Goal: Task Accomplishment & Management: Use online tool/utility

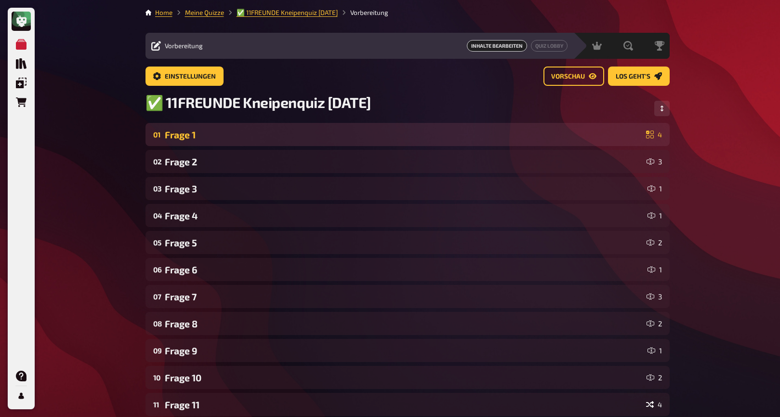
click at [245, 136] on div "Frage 1" at bounding box center [404, 134] width 478 height 11
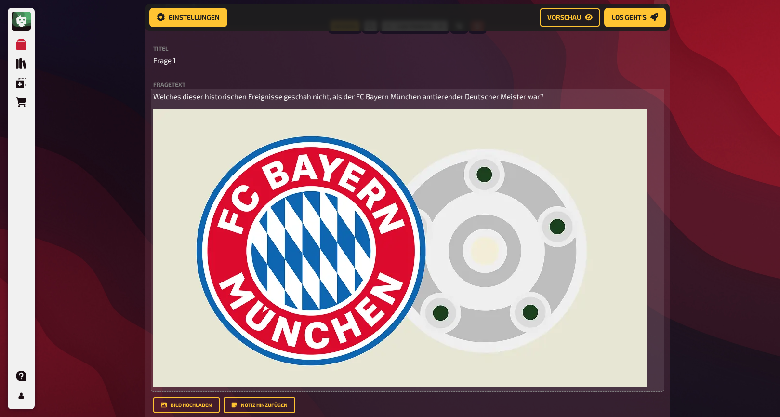
scroll to position [123, 0]
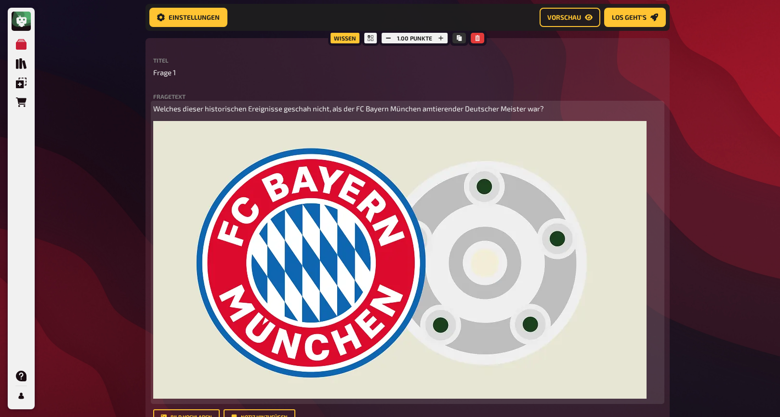
click at [654, 209] on div "Welches dieser historischen Ereignisse geschah nicht, als der FC Bayern München…" at bounding box center [407, 252] width 509 height 298
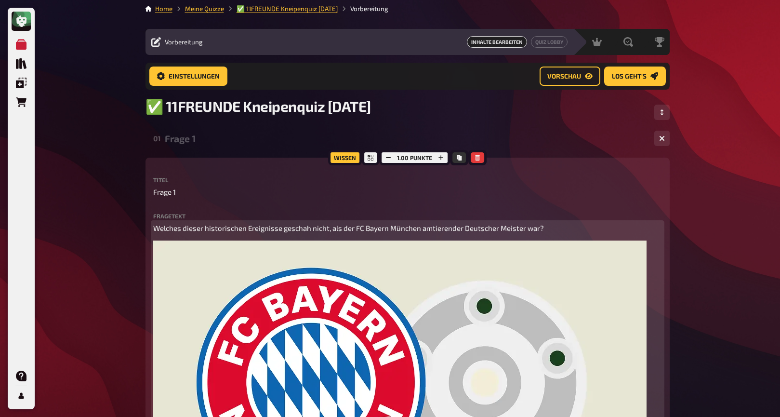
scroll to position [0, 0]
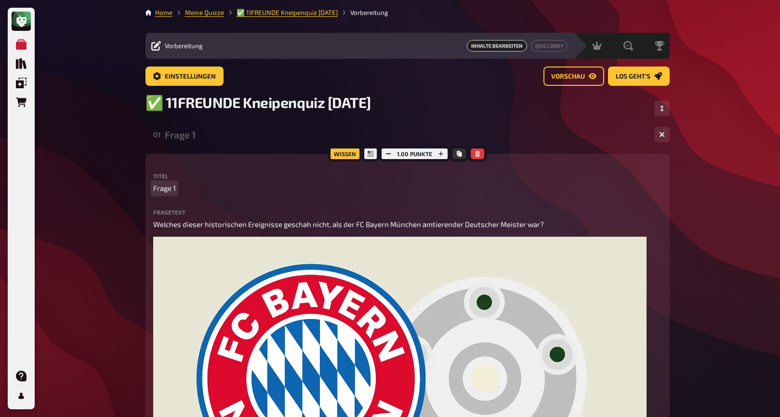
click at [241, 187] on p "Frage 1" at bounding box center [407, 188] width 509 height 11
click at [225, 136] on div "Frage 1" at bounding box center [406, 134] width 482 height 11
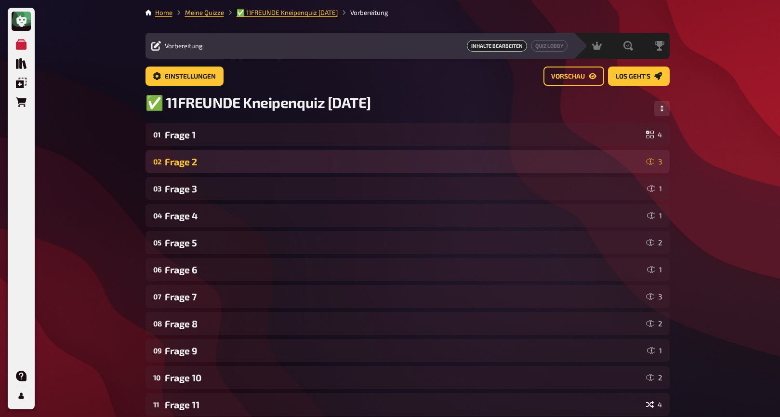
click at [221, 162] on div "Frage 2" at bounding box center [404, 161] width 478 height 11
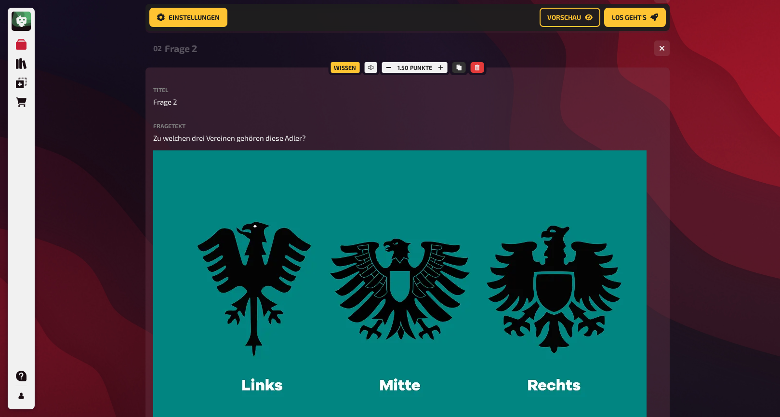
scroll to position [122, 0]
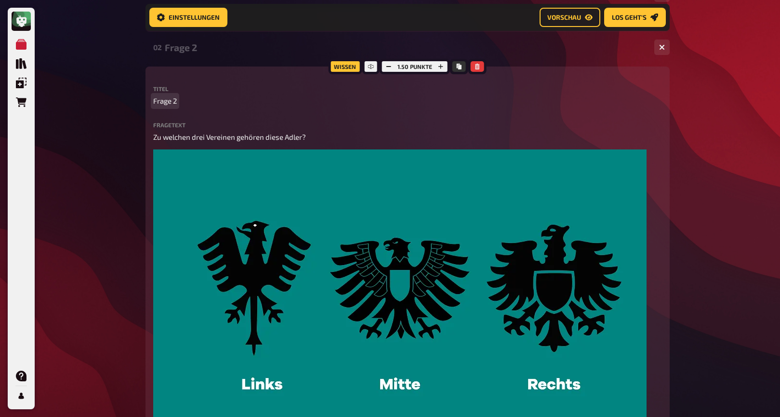
click at [212, 96] on div "Titel Frage 2" at bounding box center [407, 96] width 509 height 21
click at [214, 74] on div "Wissen 1.50 Punkte Titel Frage 2 Fragetext Zu welchen drei Vereinen gehören die…" at bounding box center [408, 333] width 524 height 532
click at [214, 50] on div "Frage 2" at bounding box center [406, 47] width 482 height 11
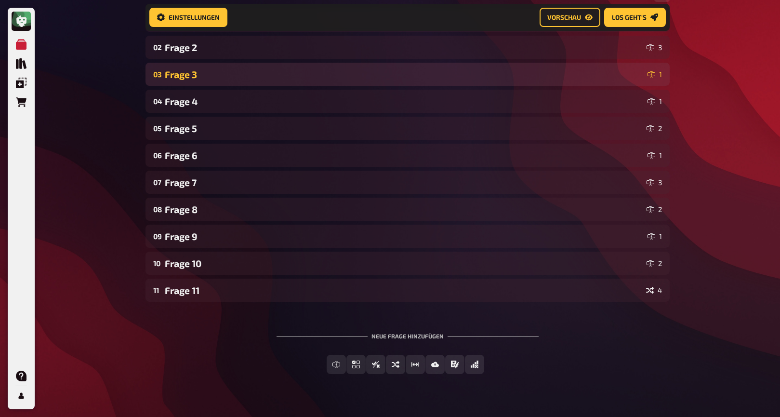
click at [213, 75] on div "Frage 3" at bounding box center [404, 74] width 479 height 11
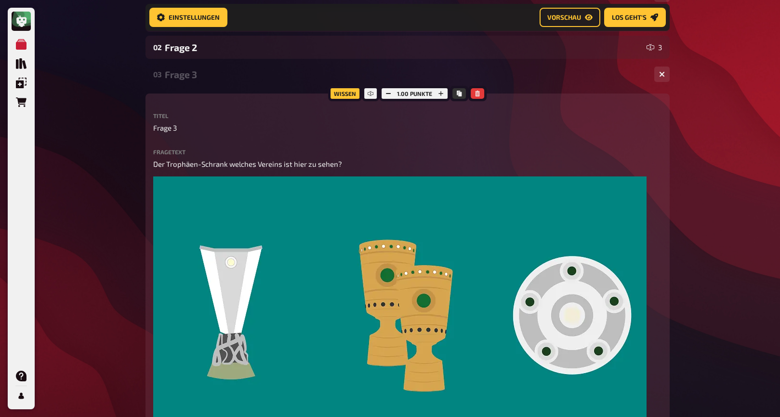
click at [213, 76] on div "Frage 3" at bounding box center [406, 74] width 482 height 11
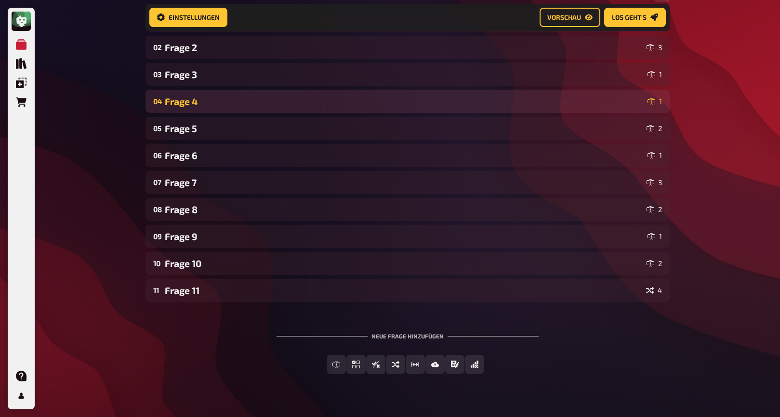
click at [216, 109] on div "04 Frage 4 1" at bounding box center [408, 101] width 524 height 23
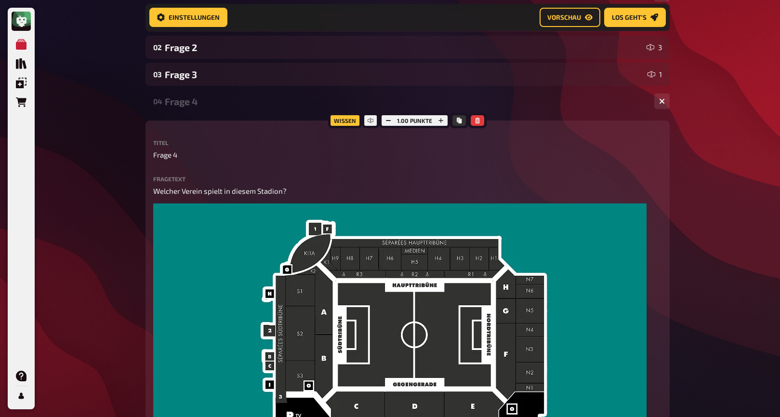
click at [216, 109] on div "04 Frage 4 1" at bounding box center [408, 101] width 524 height 23
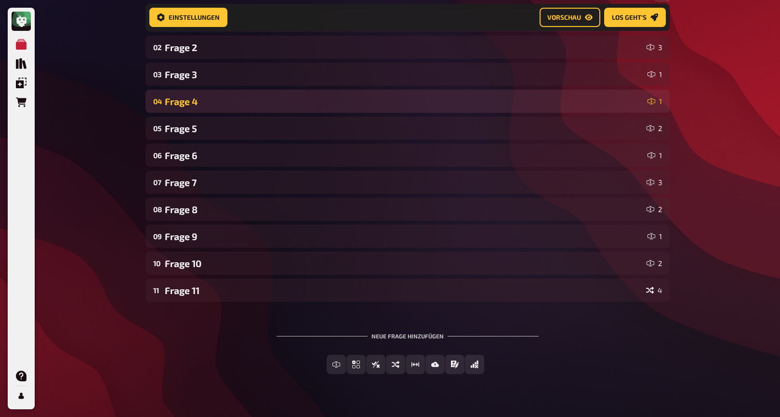
click at [221, 100] on div "Frage 4" at bounding box center [404, 101] width 479 height 11
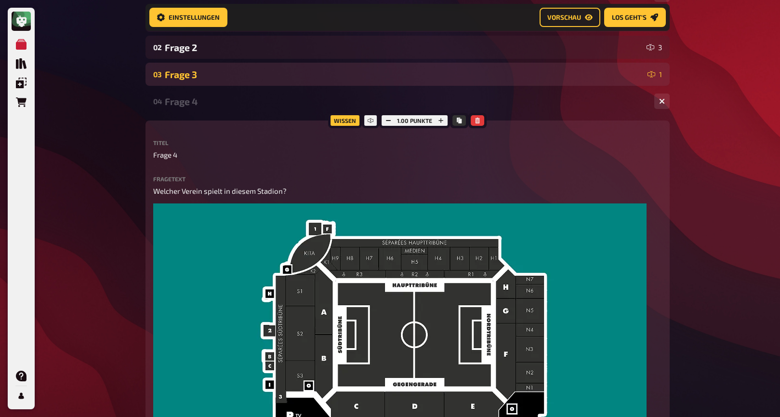
click at [222, 84] on div "03 Frage 3 1" at bounding box center [408, 74] width 524 height 23
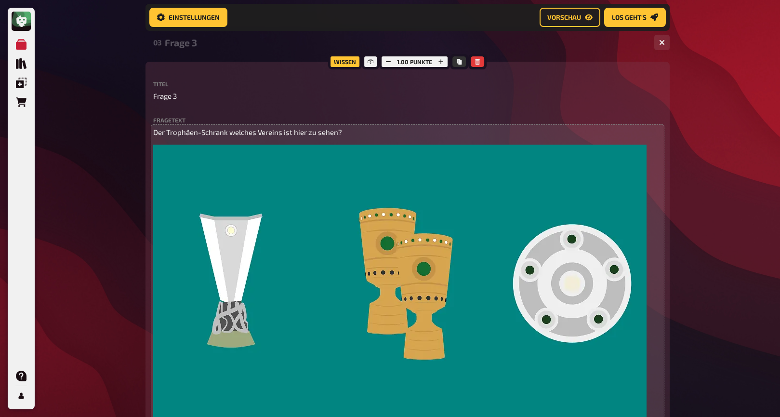
scroll to position [153, 0]
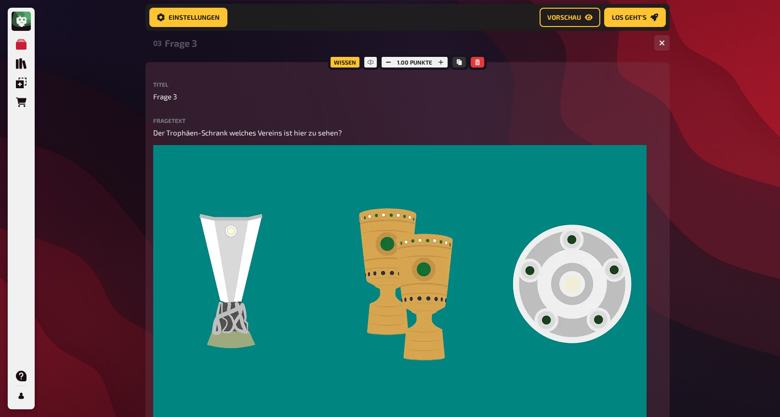
click at [239, 54] on div "03 Frage 3 1" at bounding box center [408, 42] width 524 height 23
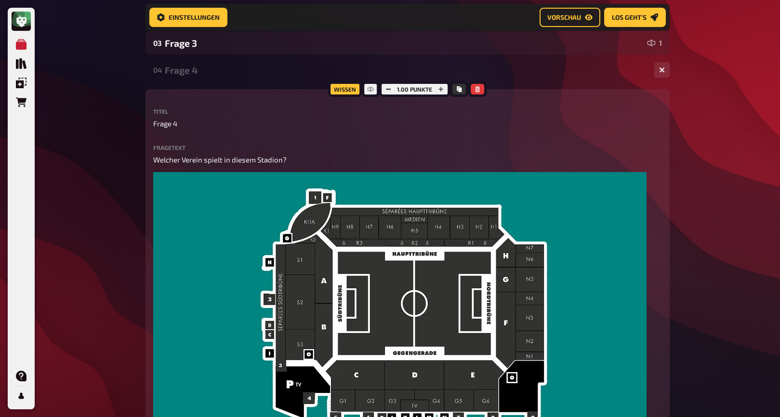
click at [239, 67] on div "Frage 4" at bounding box center [406, 70] width 482 height 11
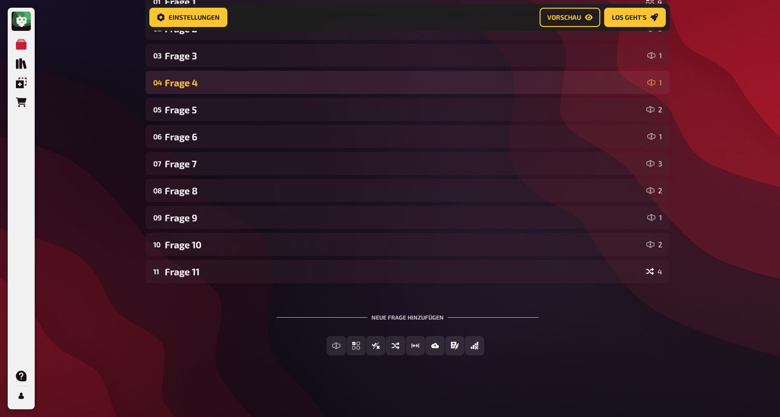
click at [239, 67] on div "01 Frage 1 4 02 Frage 2 3 03 Frage 3 1 04 Frage 4 1 05 Frage 5 2 06 Frage 6 1 0…" at bounding box center [408, 136] width 524 height 293
click at [239, 80] on div "Frage 4" at bounding box center [404, 82] width 479 height 11
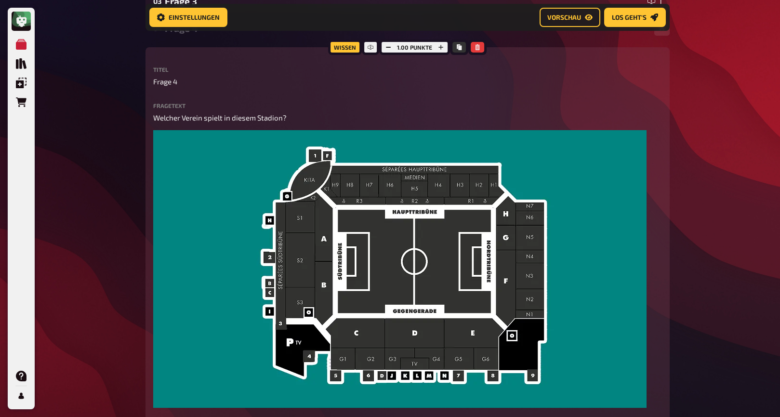
scroll to position [194, 0]
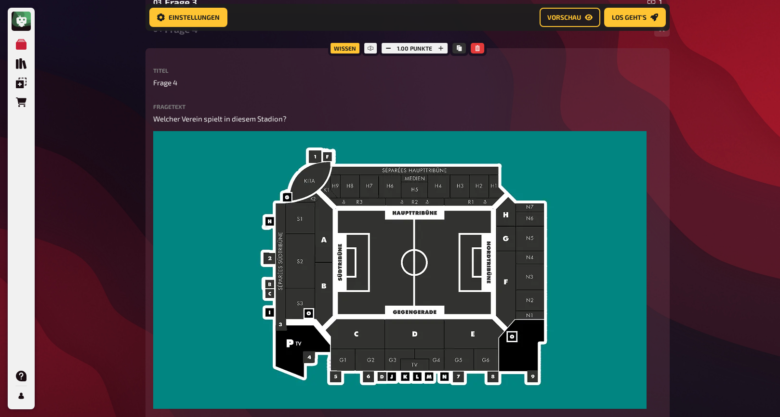
click at [224, 35] on div "Frage 4" at bounding box center [406, 29] width 482 height 11
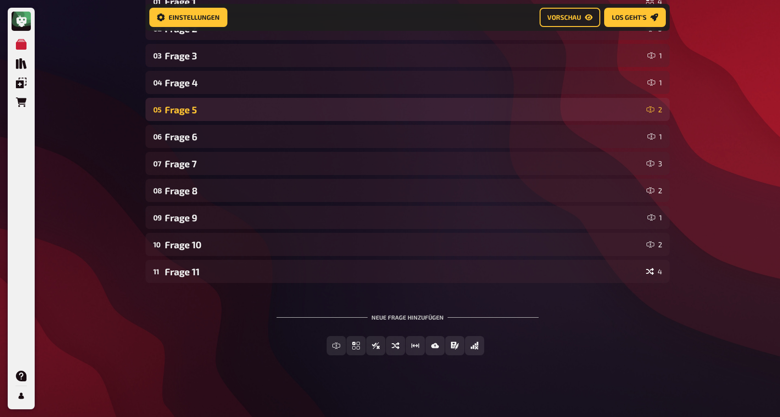
click at [234, 109] on div "Frage 5" at bounding box center [404, 109] width 478 height 11
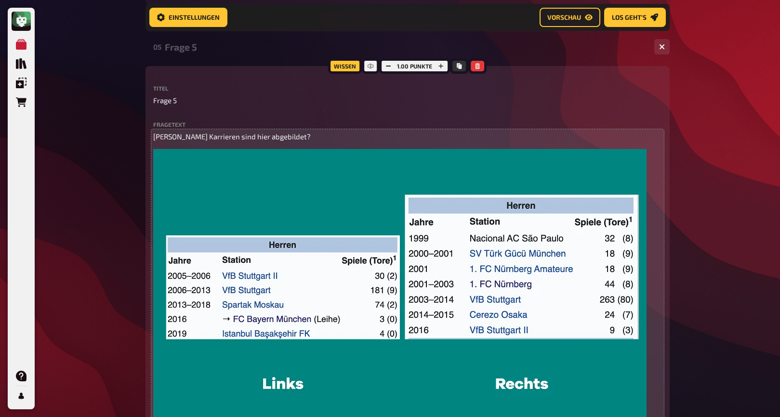
scroll to position [196, 0]
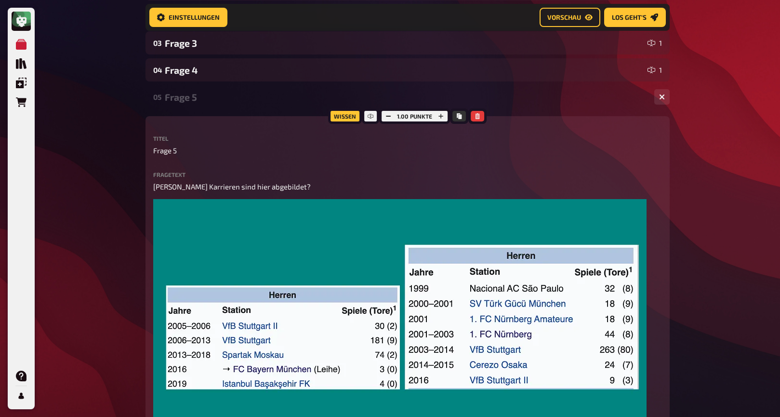
click at [239, 101] on div "Frage 5" at bounding box center [406, 97] width 482 height 11
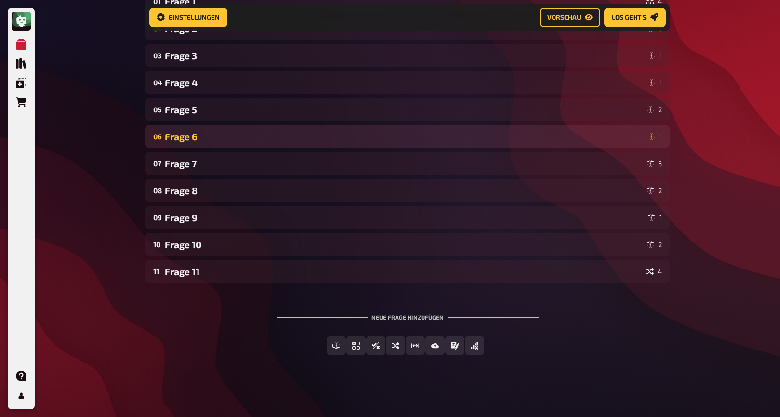
click at [239, 142] on div "06 Frage 6 1" at bounding box center [408, 136] width 524 height 23
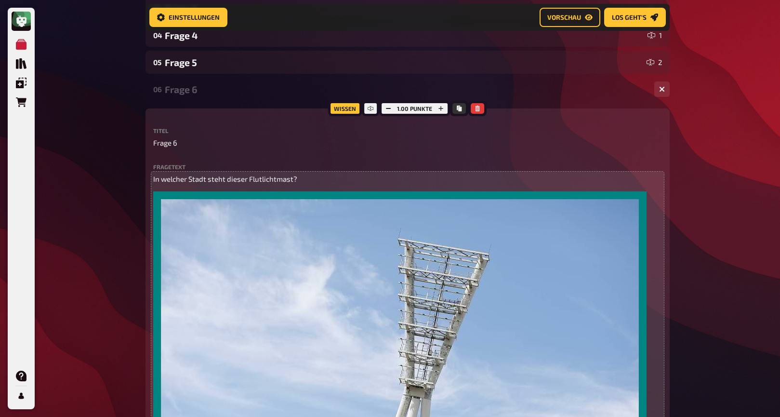
scroll to position [178, 0]
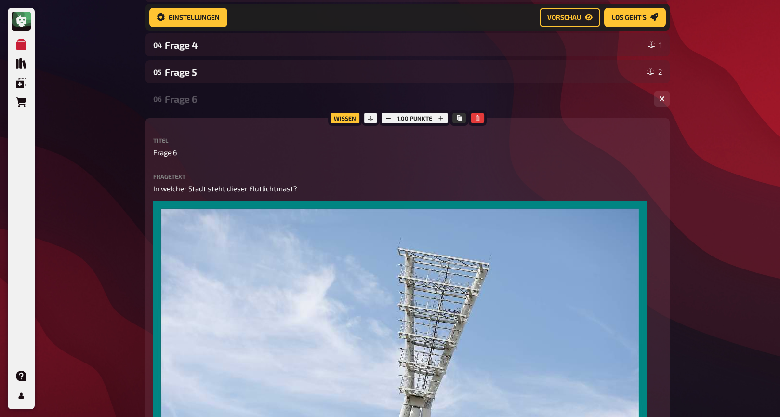
click at [229, 103] on div "Frage 6" at bounding box center [406, 99] width 482 height 11
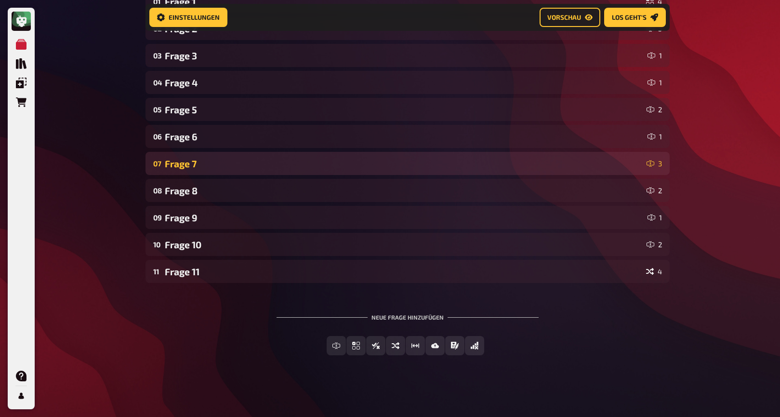
click at [233, 172] on div "07 Frage 7 3" at bounding box center [408, 163] width 524 height 23
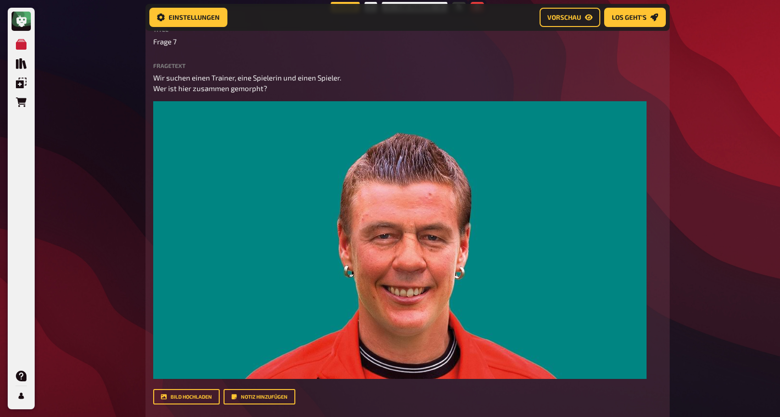
scroll to position [316, 0]
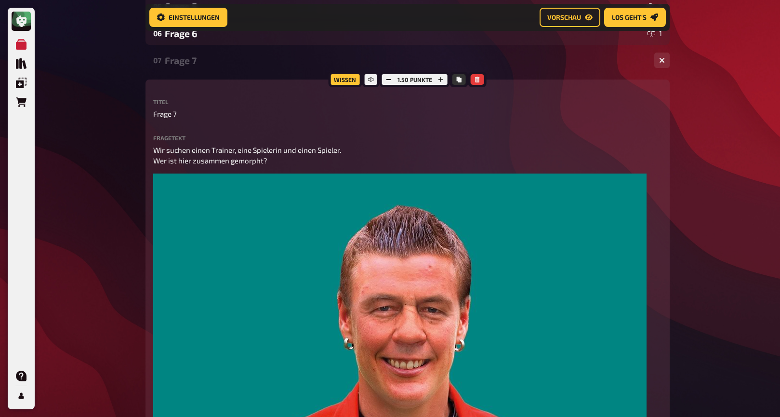
click at [208, 64] on div "Frage 7" at bounding box center [406, 60] width 482 height 11
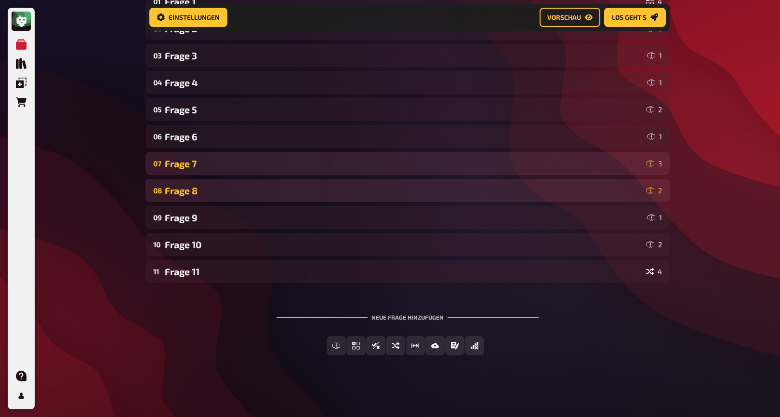
click at [233, 192] on div "Frage 8" at bounding box center [404, 190] width 478 height 11
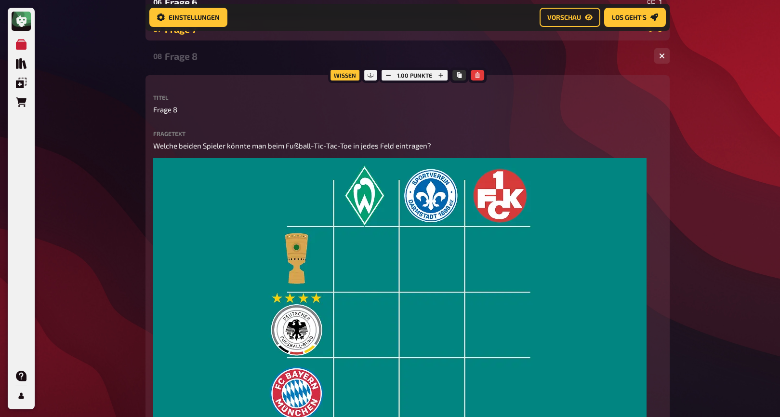
scroll to position [267, 0]
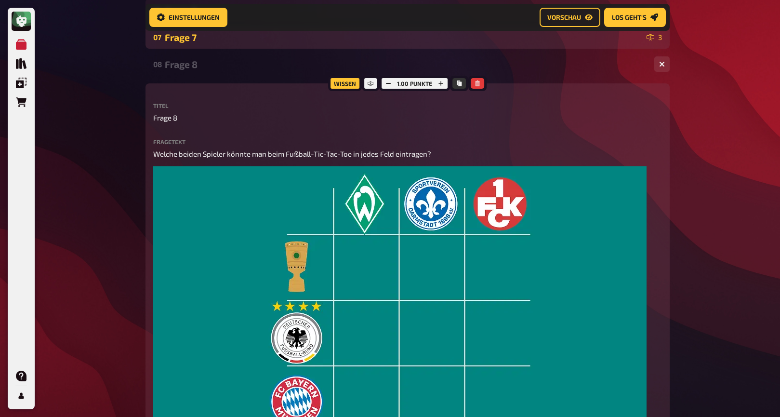
click at [231, 69] on div "Frage 8" at bounding box center [406, 64] width 482 height 11
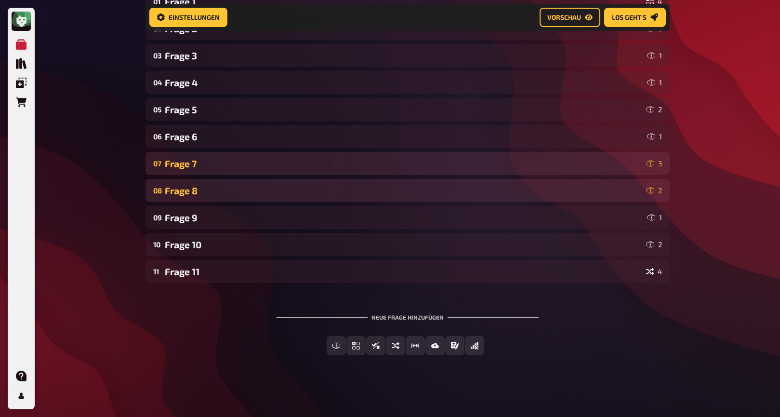
scroll to position [142, 0]
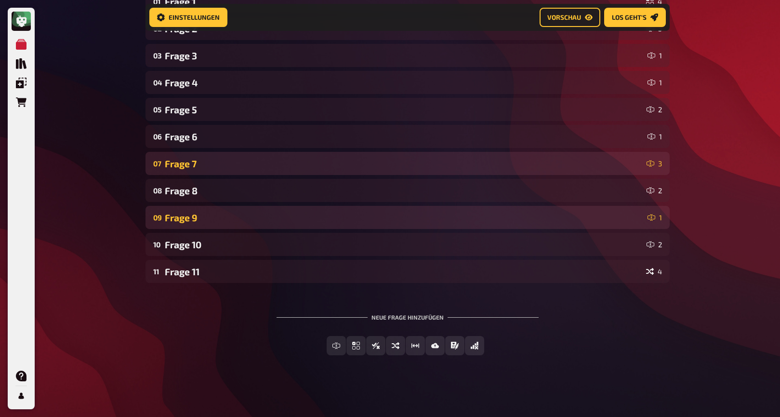
click at [250, 212] on div "Frage 9" at bounding box center [404, 217] width 479 height 11
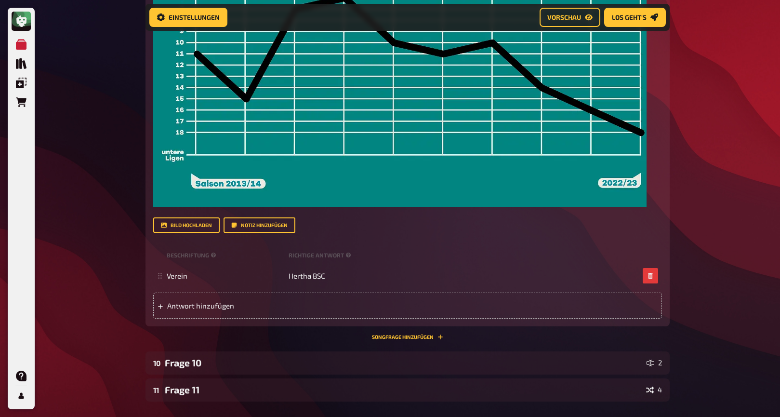
scroll to position [541, 0]
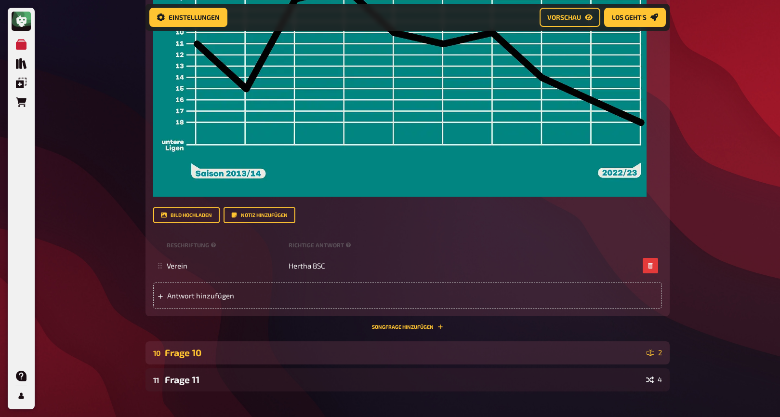
click at [246, 363] on div "10 Frage 10 2" at bounding box center [408, 352] width 524 height 23
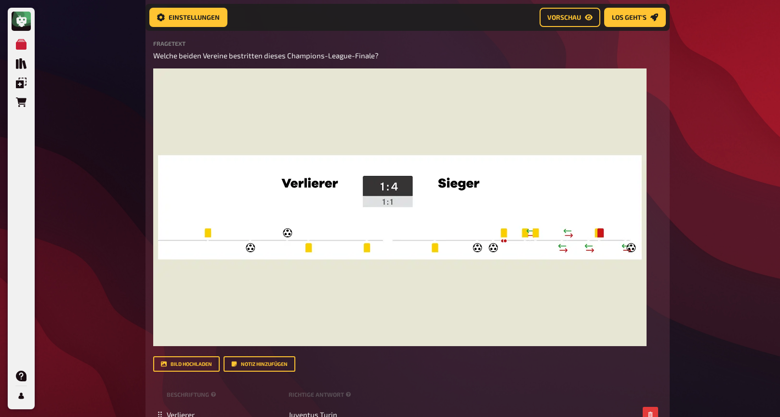
scroll to position [926, 0]
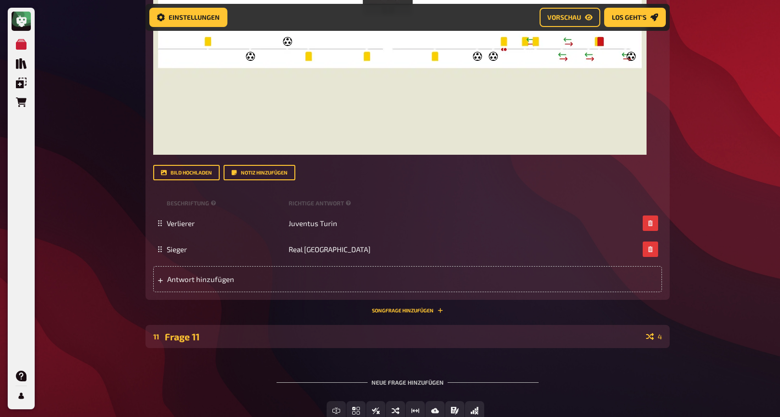
click at [247, 341] on div "Frage 11" at bounding box center [404, 336] width 478 height 11
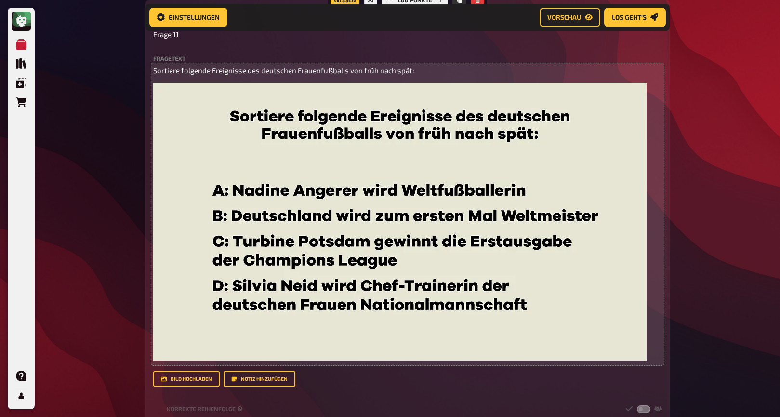
scroll to position [1470, 0]
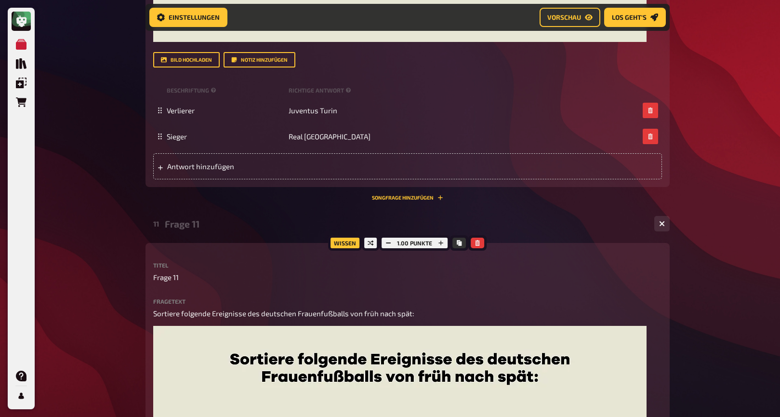
click at [212, 229] on div "Frage 11" at bounding box center [406, 223] width 482 height 11
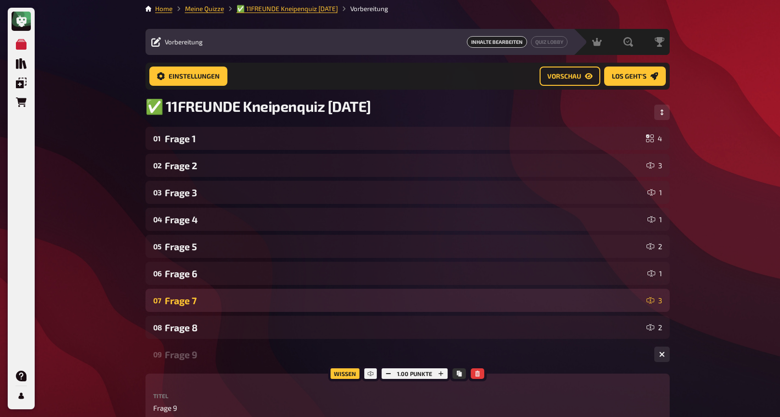
scroll to position [0, 0]
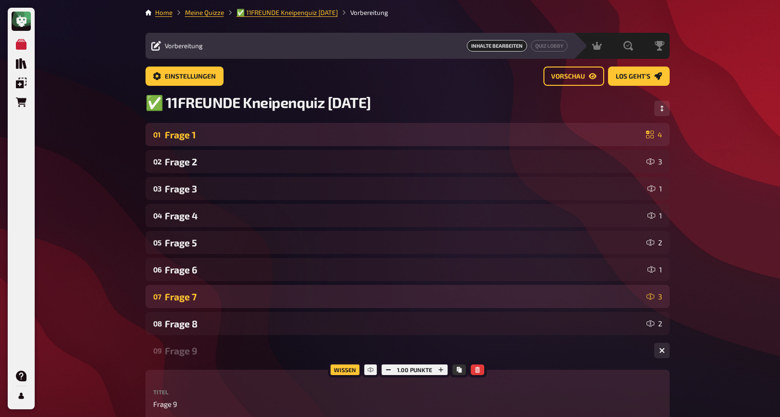
click at [261, 138] on div "Frage 1" at bounding box center [404, 134] width 478 height 11
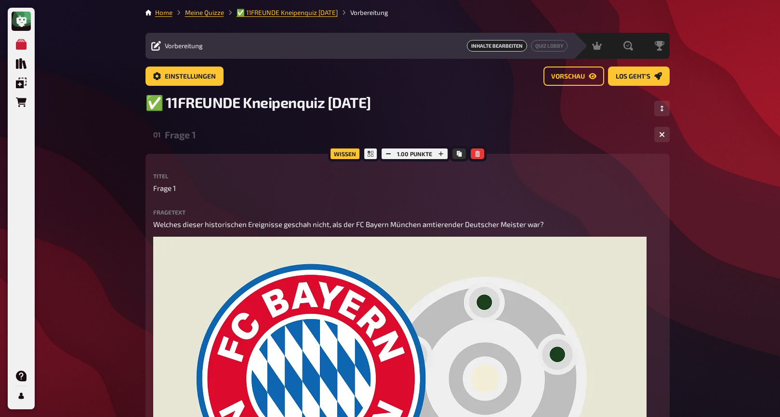
click at [246, 135] on div "Frage 1" at bounding box center [406, 134] width 482 height 11
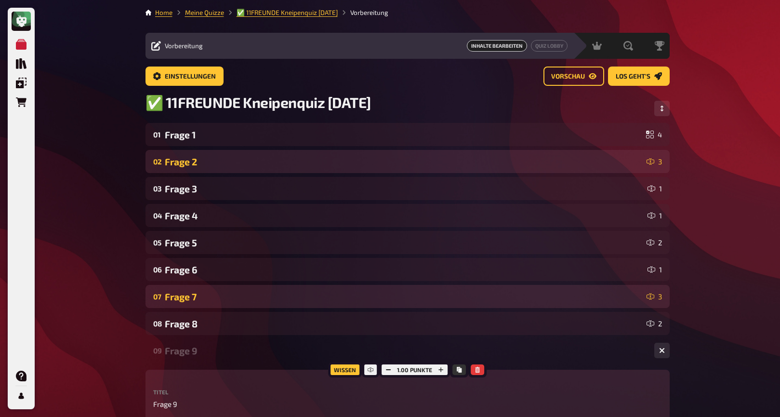
click at [251, 161] on div "Frage 2" at bounding box center [404, 161] width 478 height 11
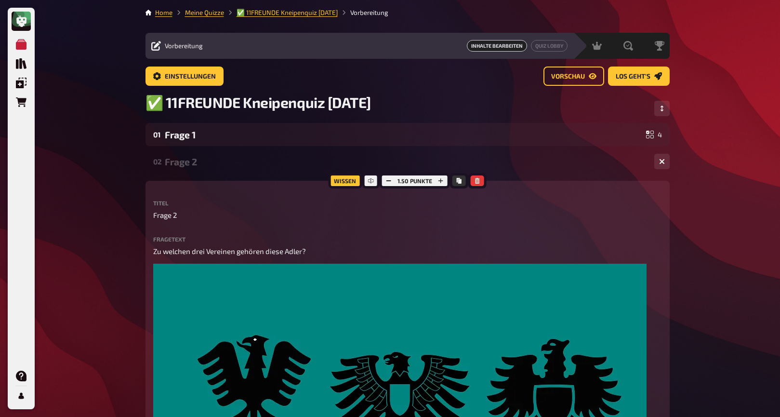
click at [239, 169] on div "02 Frage 2 3" at bounding box center [408, 161] width 524 height 23
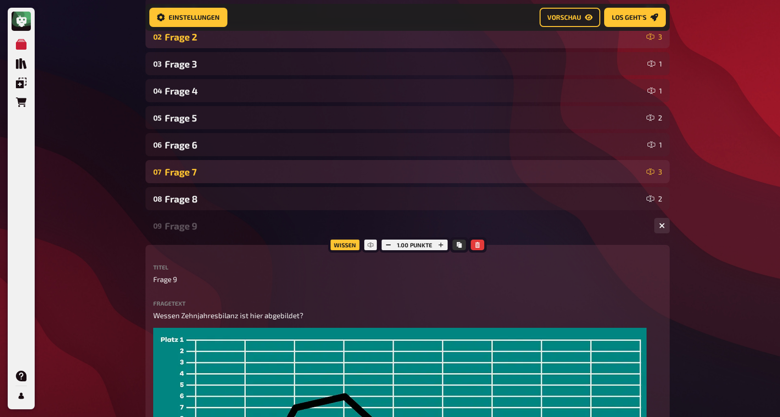
scroll to position [134, 0]
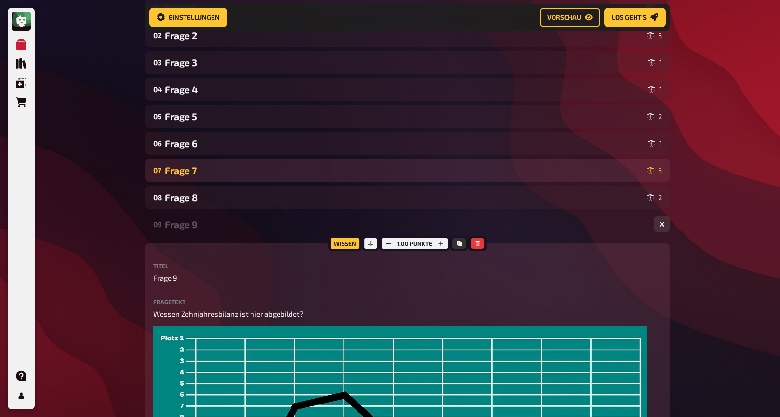
click at [243, 227] on div "Frage 9" at bounding box center [406, 224] width 482 height 11
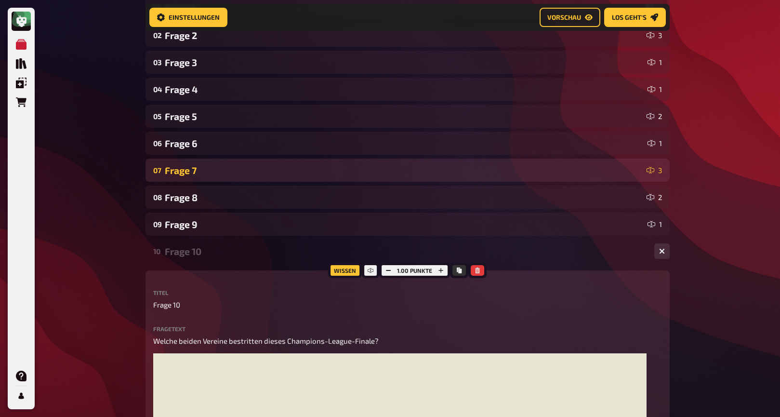
click at [244, 244] on div "10 Frage 10 2" at bounding box center [408, 251] width 524 height 23
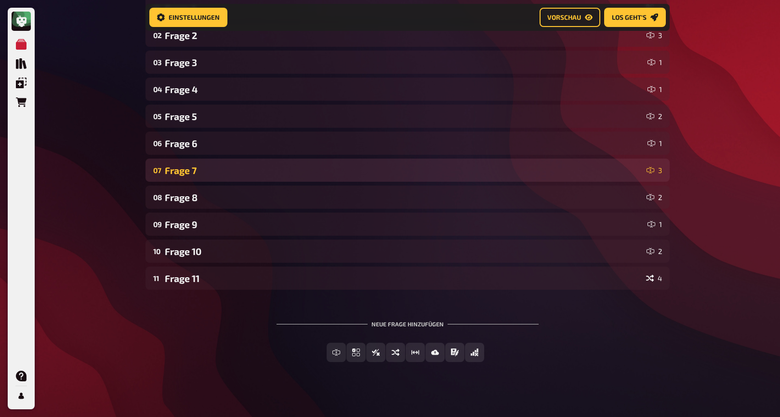
click at [229, 179] on div "07 Frage 7 3" at bounding box center [408, 170] width 524 height 23
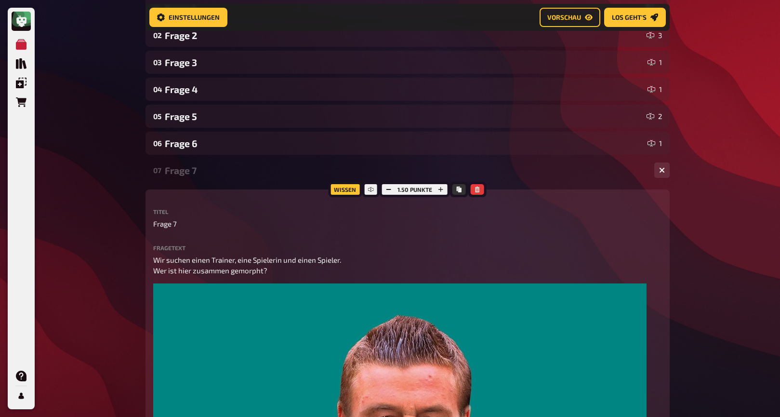
click at [229, 179] on div "07 Frage 7 3" at bounding box center [408, 170] width 524 height 23
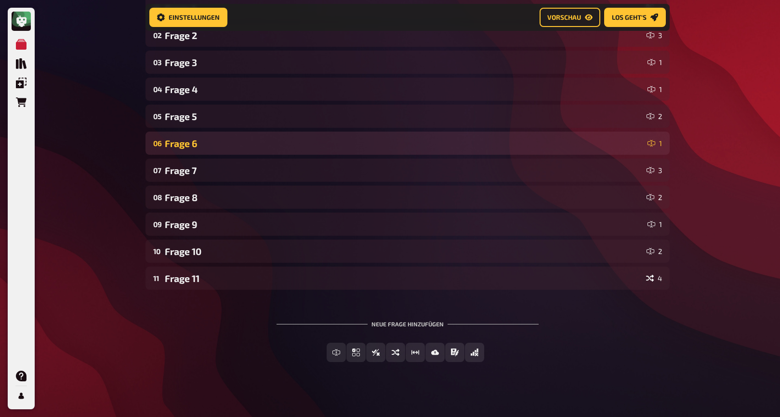
click at [228, 144] on div "Frage 6" at bounding box center [404, 143] width 479 height 11
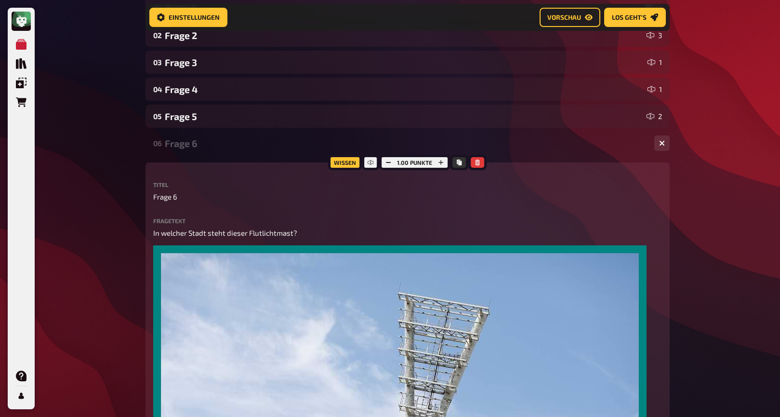
click at [228, 144] on div "Frage 6" at bounding box center [406, 143] width 482 height 11
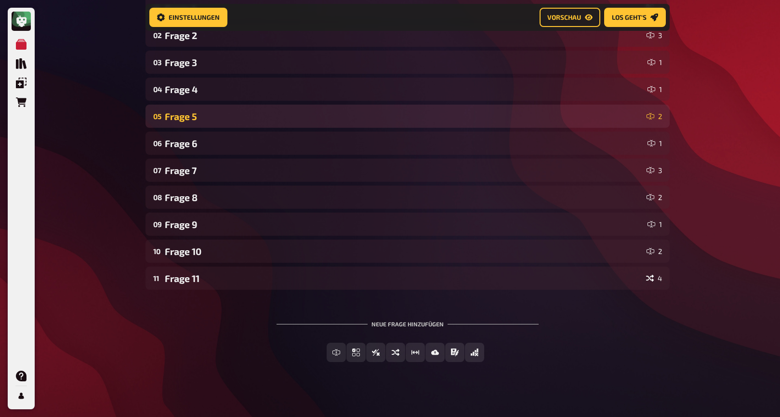
click at [228, 112] on div "Frage 5" at bounding box center [404, 116] width 478 height 11
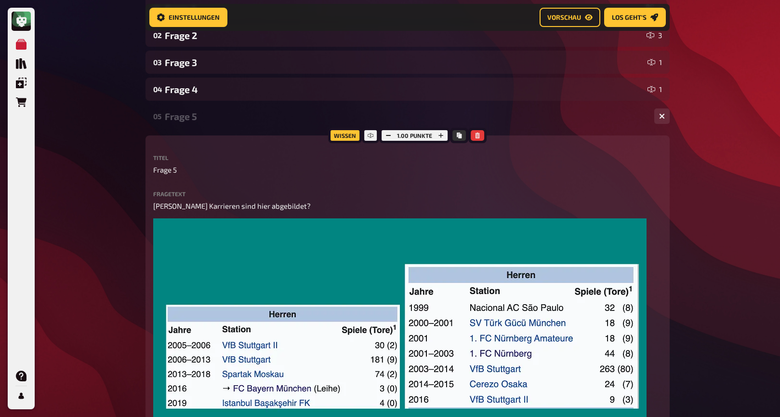
click at [228, 112] on div "Frage 5" at bounding box center [406, 116] width 482 height 11
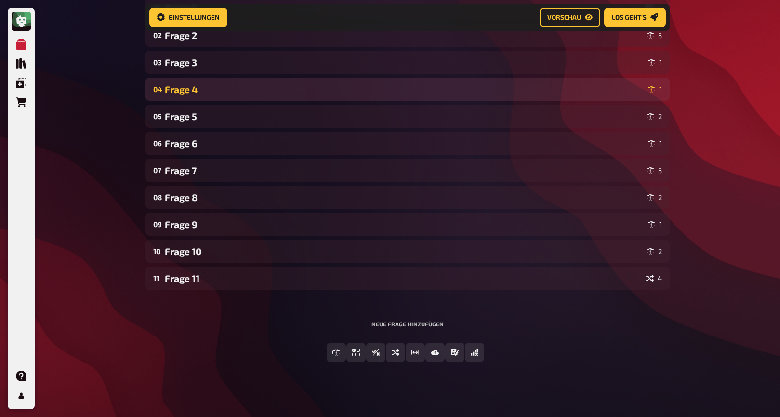
click at [228, 81] on div "04 Frage 4 1" at bounding box center [408, 89] width 524 height 23
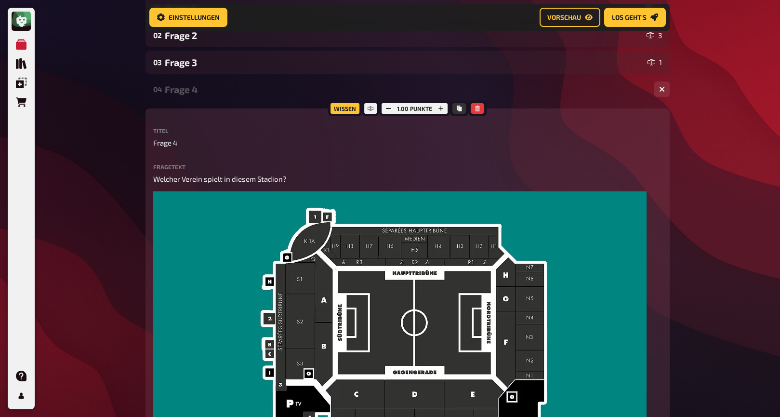
click at [228, 82] on div "04 Frage 4 1" at bounding box center [408, 89] width 524 height 23
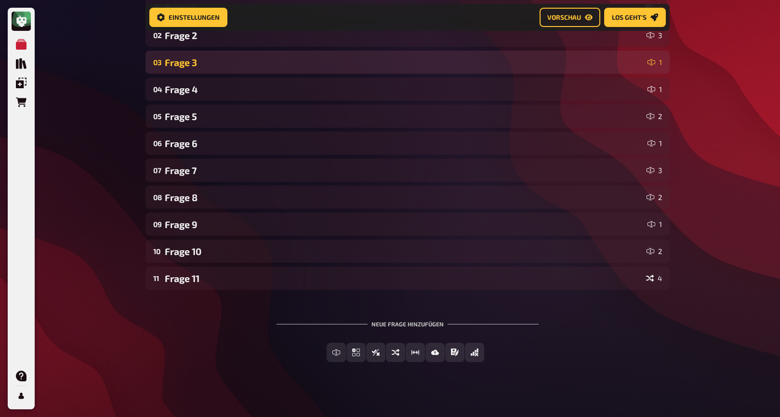
click at [229, 63] on div "Frage 3" at bounding box center [404, 62] width 479 height 11
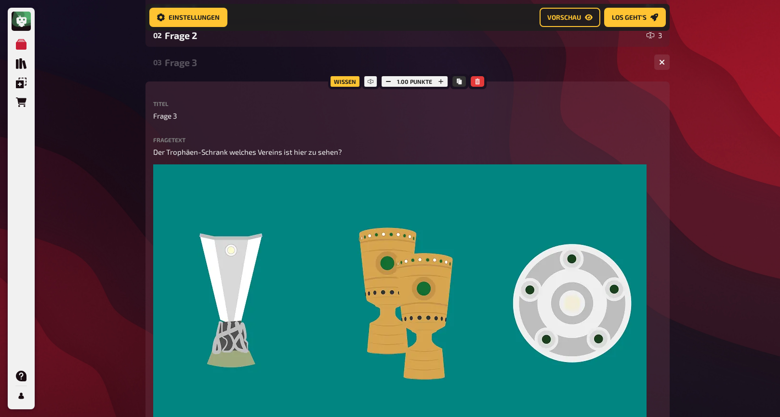
click at [229, 64] on div "Frage 3" at bounding box center [406, 62] width 482 height 11
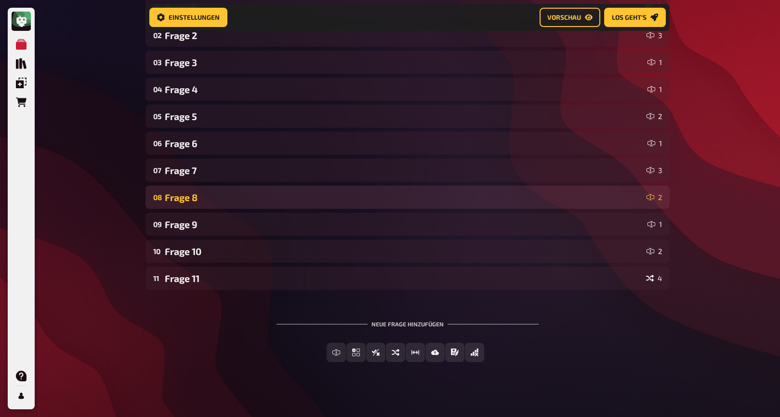
click at [238, 195] on div "Frage 8" at bounding box center [404, 197] width 478 height 11
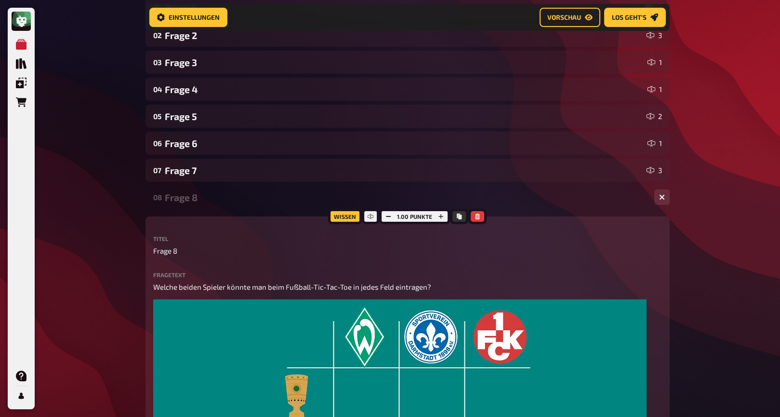
click at [238, 195] on div "Frage 8" at bounding box center [406, 197] width 482 height 11
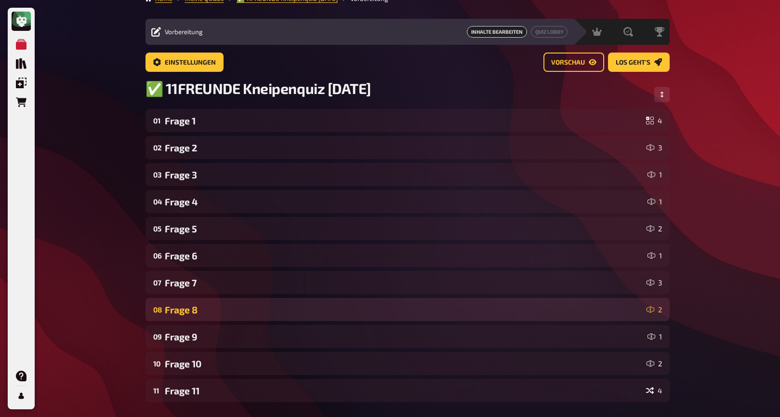
scroll to position [0, 0]
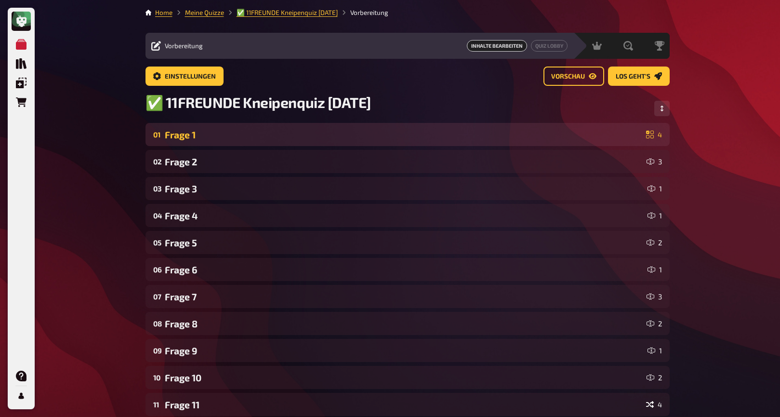
click at [222, 132] on div "Frage 1" at bounding box center [404, 134] width 478 height 11
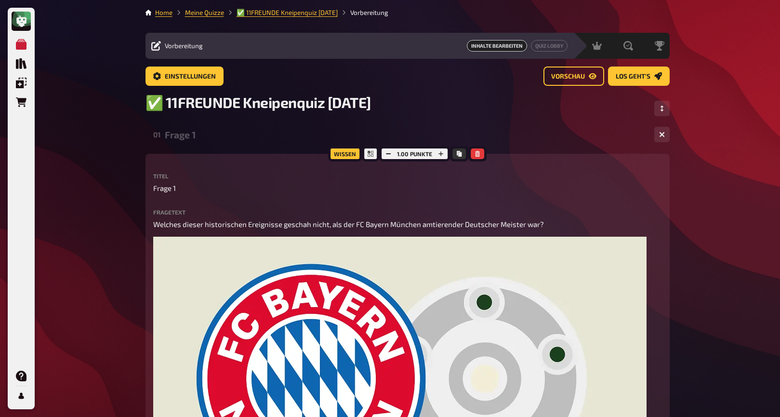
click at [199, 132] on div "Frage 1" at bounding box center [406, 134] width 482 height 11
